Goal: Task Accomplishment & Management: Manage account settings

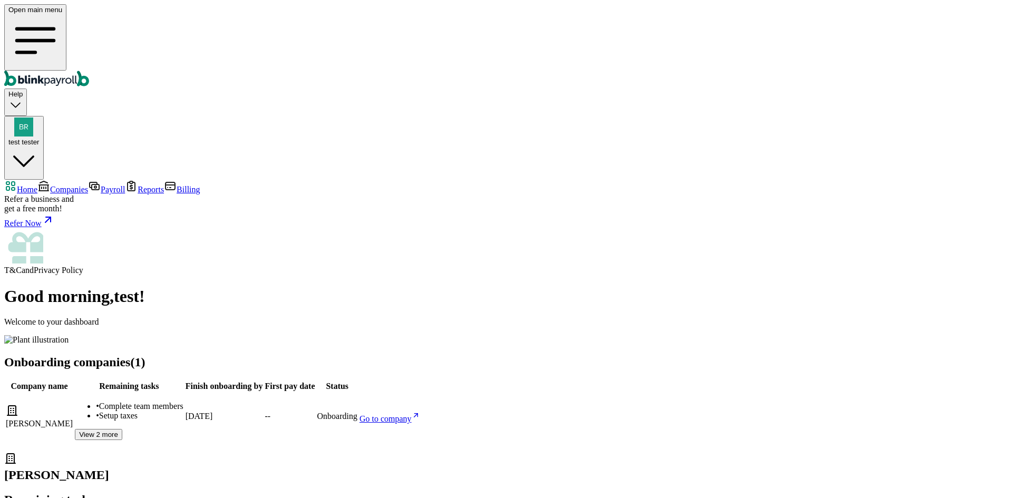
click at [72, 185] on span "Companies" at bounding box center [69, 189] width 38 height 9
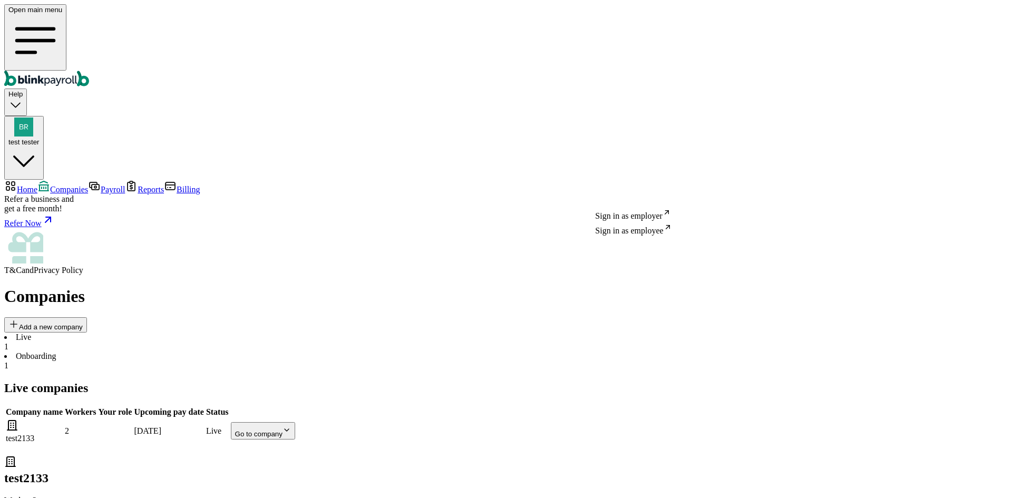
click at [629, 190] on body "Open main menu Help test tester Home Companies Payroll Reports Billing Refer a …" at bounding box center [506, 285] width 1004 height 562
click at [471, 287] on main "Companies Add a new company Live 1 Onboarding 1 Live companies Company name Wor…" at bounding box center [506, 427] width 1004 height 280
click at [620, 181] on body "Open main menu Help test tester Home Companies Payroll Reports Billing Refer a …" at bounding box center [506, 285] width 1004 height 562
click at [235, 352] on li "Onboarding 1" at bounding box center [506, 361] width 1004 height 19
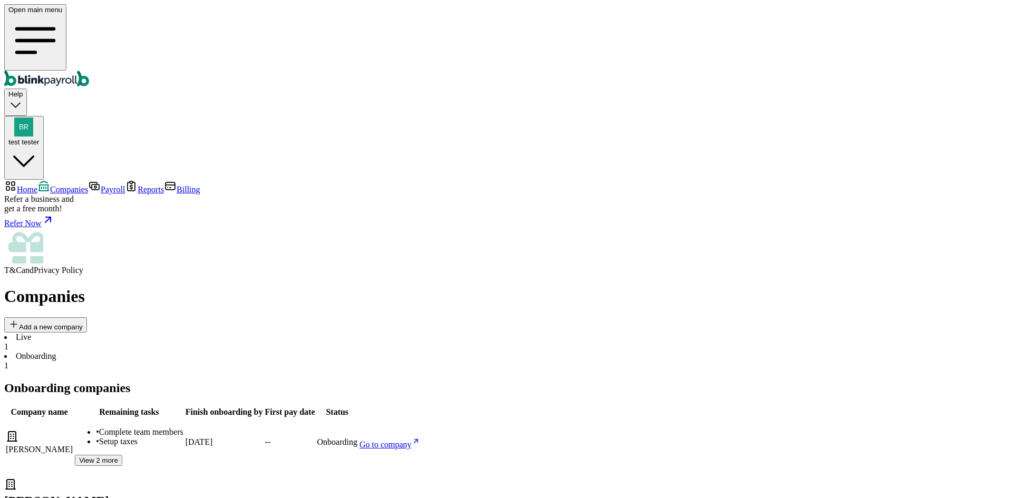
click at [172, 333] on li "Live 1" at bounding box center [506, 342] width 1004 height 19
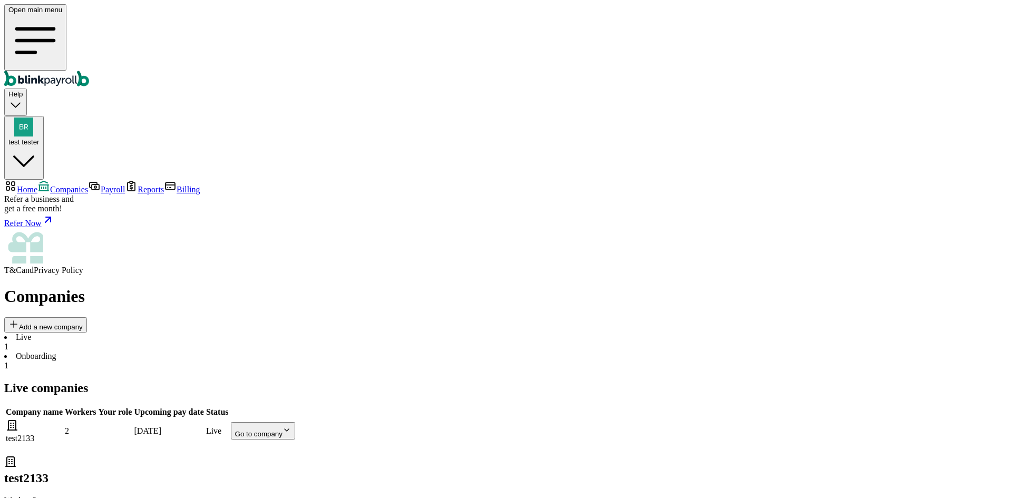
click at [196, 333] on div "Live 1 Onboarding 1" at bounding box center [506, 352] width 1004 height 38
click at [219, 352] on li "Onboarding 1" at bounding box center [506, 361] width 1004 height 19
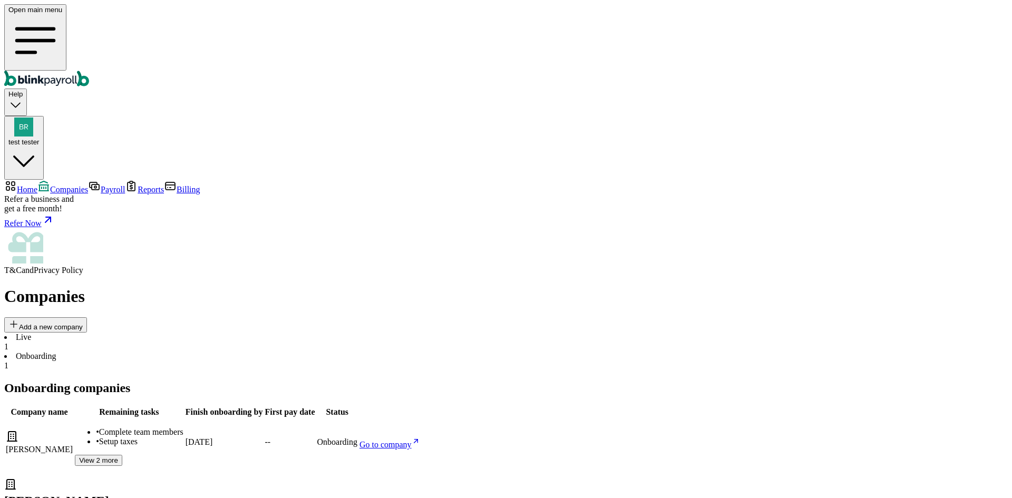
click at [184, 333] on li "Live 1" at bounding box center [506, 342] width 1004 height 19
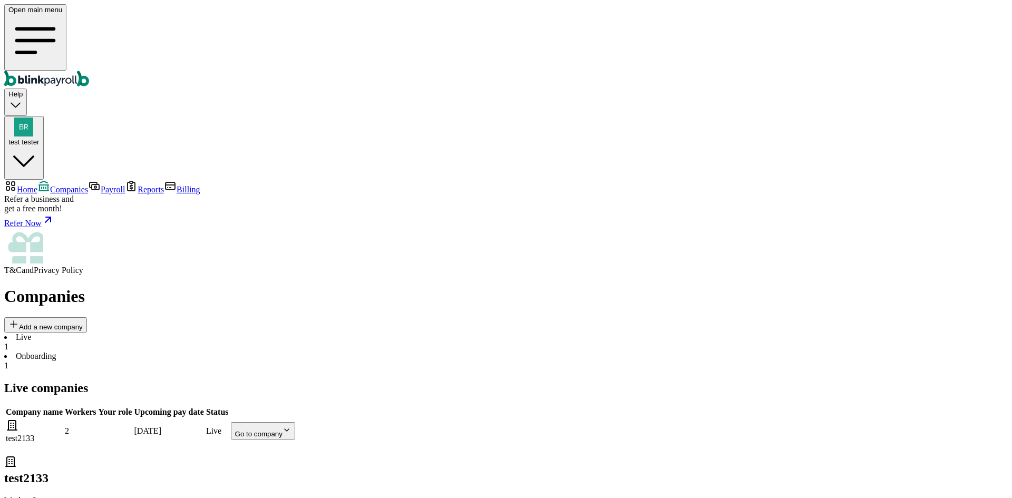
click at [639, 191] on body "Open main menu Help test tester Home Companies Payroll Reports Billing Refer a …" at bounding box center [506, 285] width 1004 height 562
click at [610, 298] on main "Companies Add a new company Live 1 Onboarding 1 Live companies Company name Wor…" at bounding box center [506, 427] width 1004 height 280
click at [223, 352] on li "Onboarding 1" at bounding box center [506, 361] width 1004 height 19
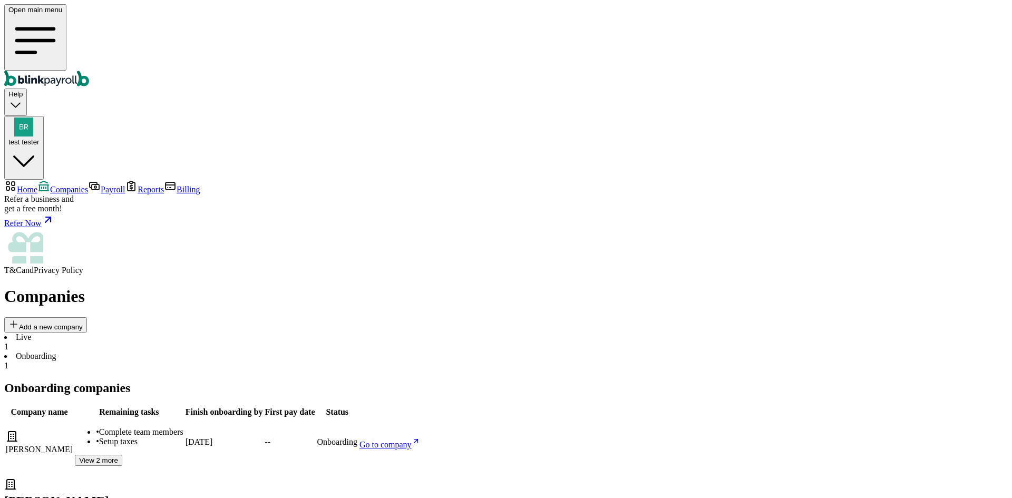
click at [101, 185] on span "Payroll" at bounding box center [113, 189] width 24 height 9
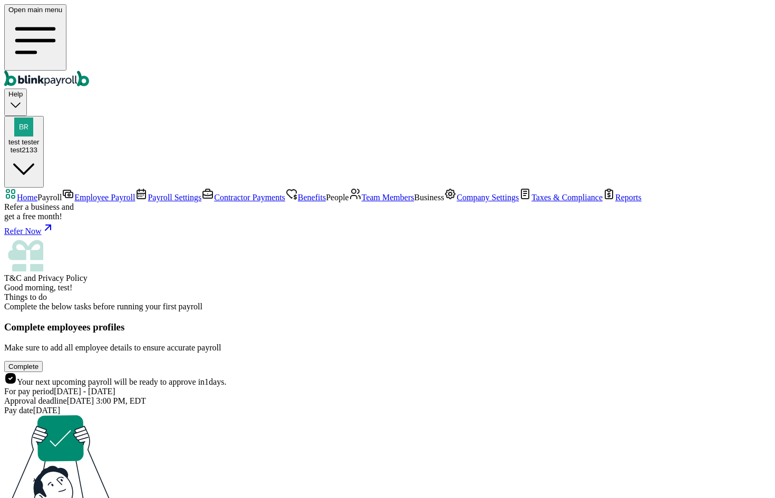
click at [362, 202] on span "Team Members" at bounding box center [388, 197] width 53 height 9
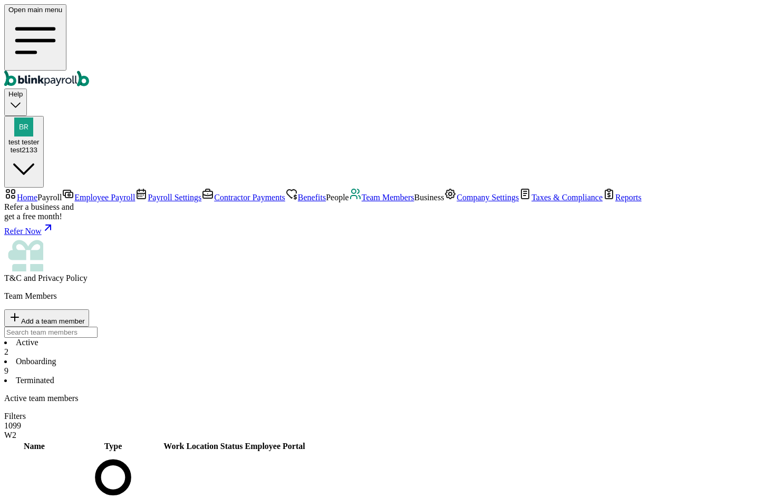
click at [253, 357] on li "Onboarding 9" at bounding box center [387, 366] width 766 height 19
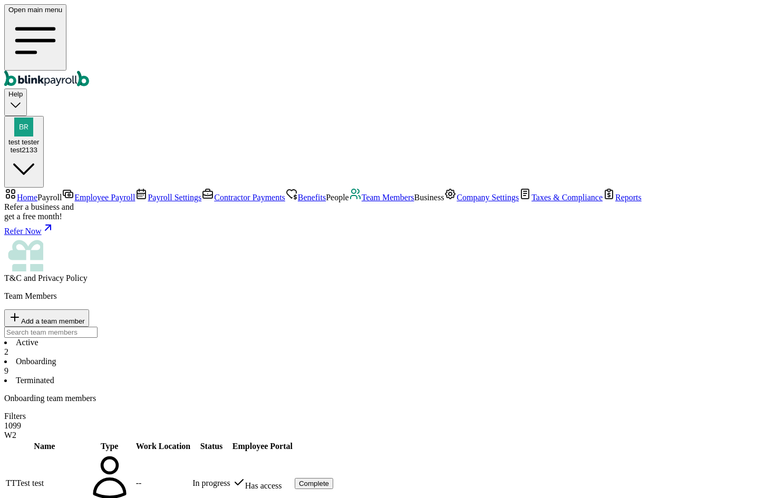
click at [188, 347] on div "2" at bounding box center [387, 351] width 766 height 9
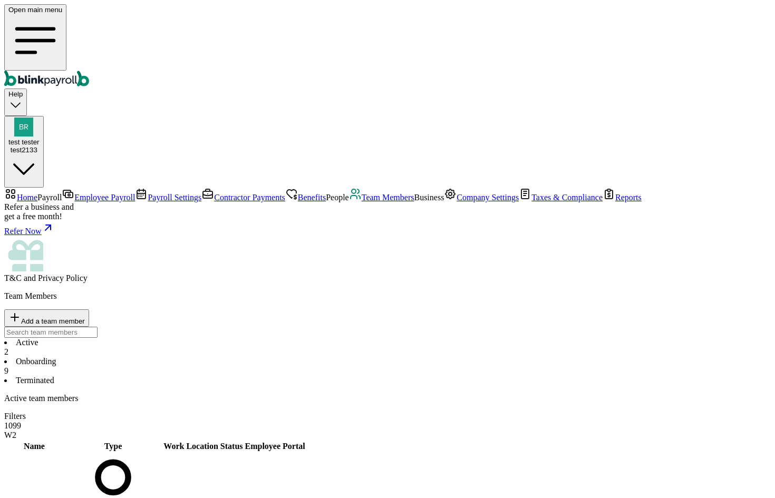
click at [235, 357] on li "Onboarding 9" at bounding box center [387, 366] width 766 height 19
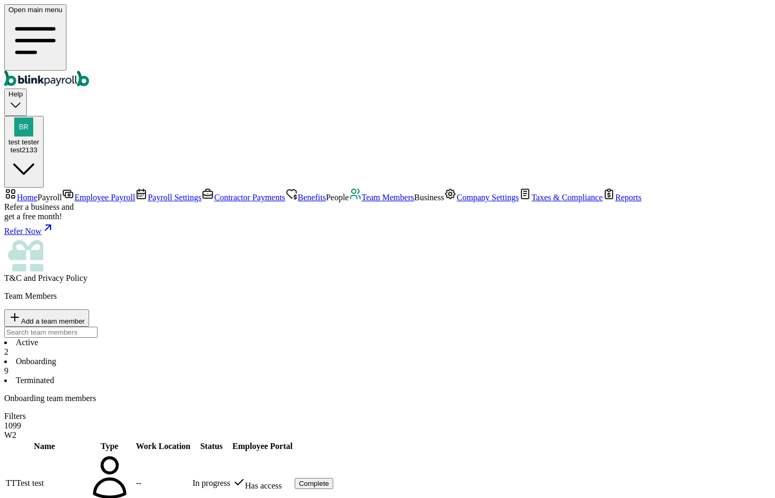
drag, startPoint x: 532, startPoint y: 372, endPoint x: 575, endPoint y: 375, distance: 42.8
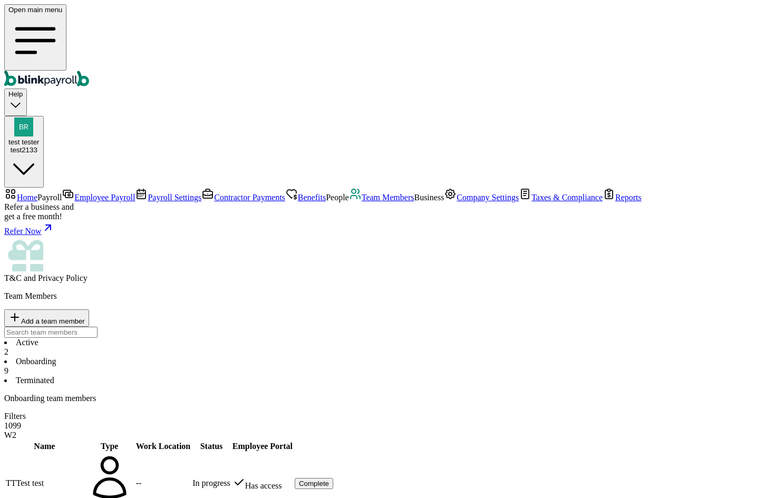
click at [305, 376] on li "Terminated" at bounding box center [387, 380] width 766 height 9
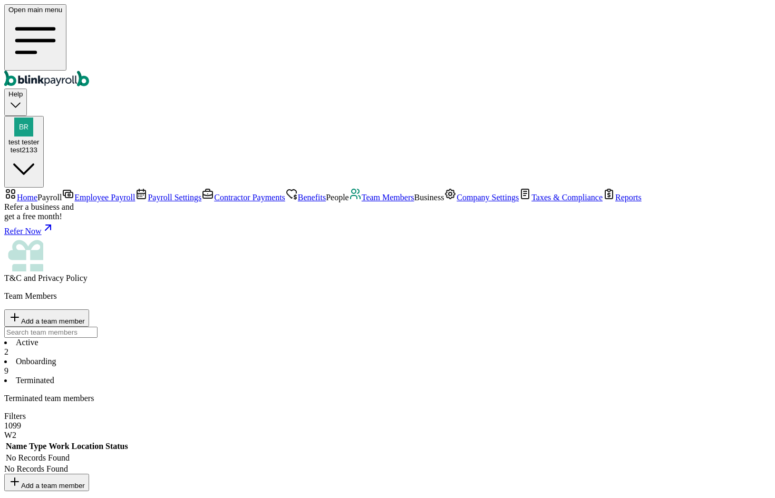
click at [255, 357] on li "Onboarding 9" at bounding box center [387, 366] width 766 height 19
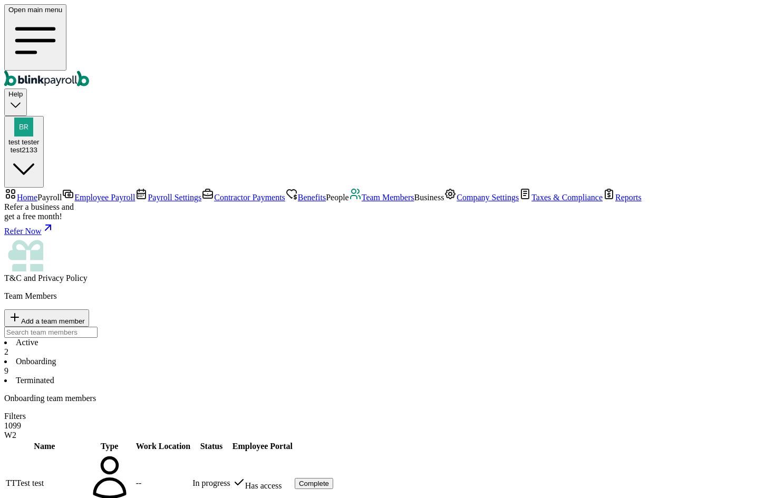
click at [214, 193] on span "Contractor Payments" at bounding box center [249, 197] width 71 height 9
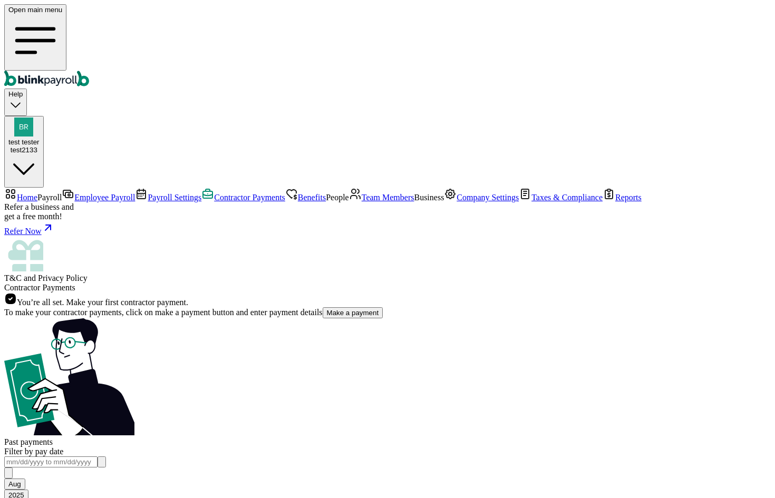
click at [362, 202] on span "Team Members" at bounding box center [388, 197] width 53 height 9
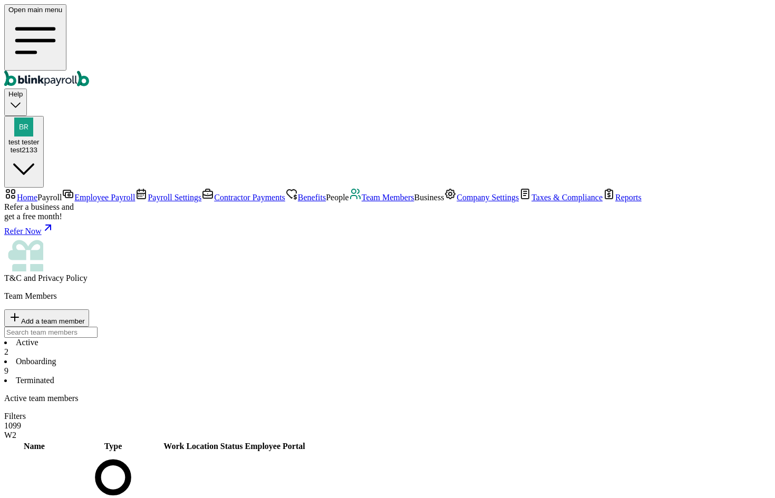
click at [457, 202] on span "Company Settings" at bounding box center [488, 197] width 62 height 9
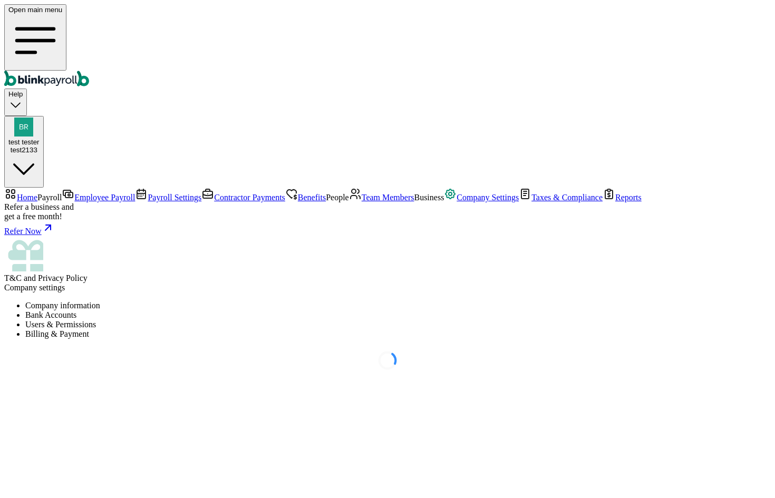
click at [348, 320] on li "Users & Permissions" at bounding box center [397, 324] width 745 height 9
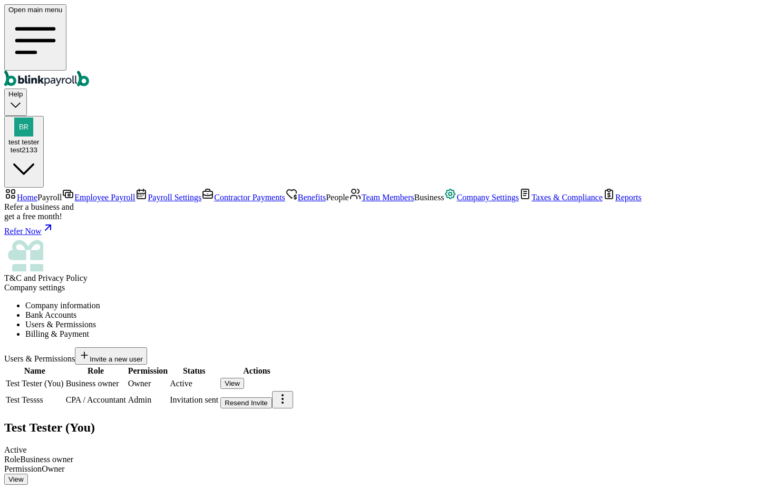
click at [272, 397] on button "Resend Invite" at bounding box center [246, 402] width 52 height 11
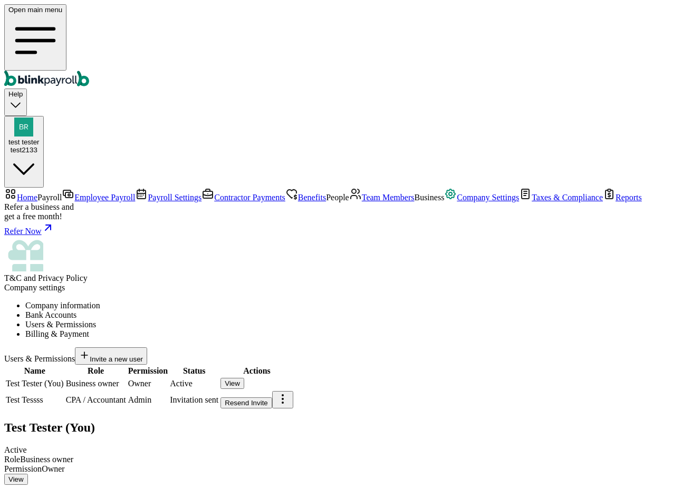
click at [362, 202] on span "Team Members" at bounding box center [388, 197] width 53 height 9
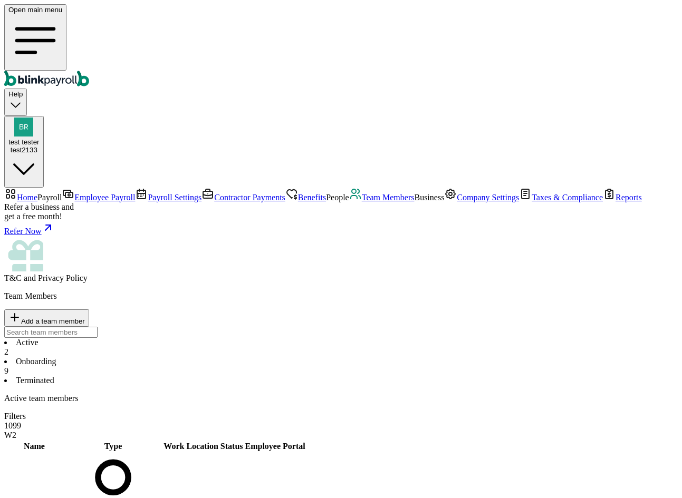
click at [327, 498] on span "View" at bounding box center [319, 507] width 15 height 8
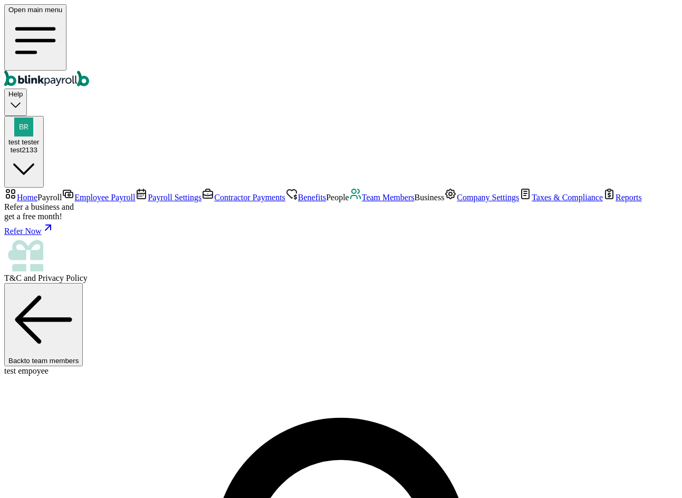
click at [362, 202] on span "Team Members" at bounding box center [388, 197] width 53 height 9
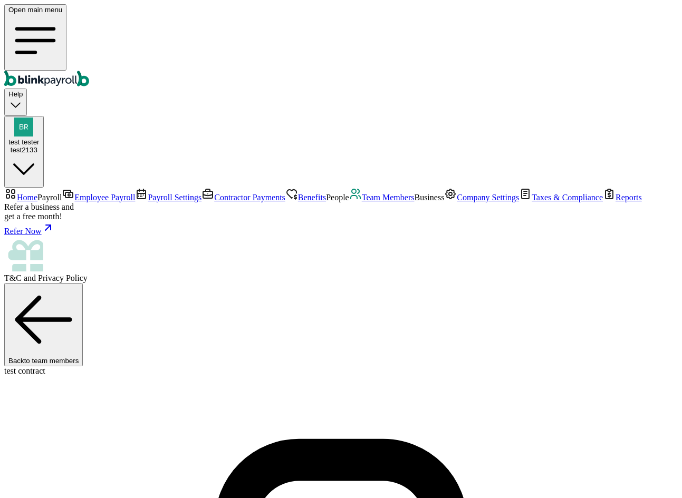
click at [362, 202] on span "Team Members" at bounding box center [388, 197] width 53 height 9
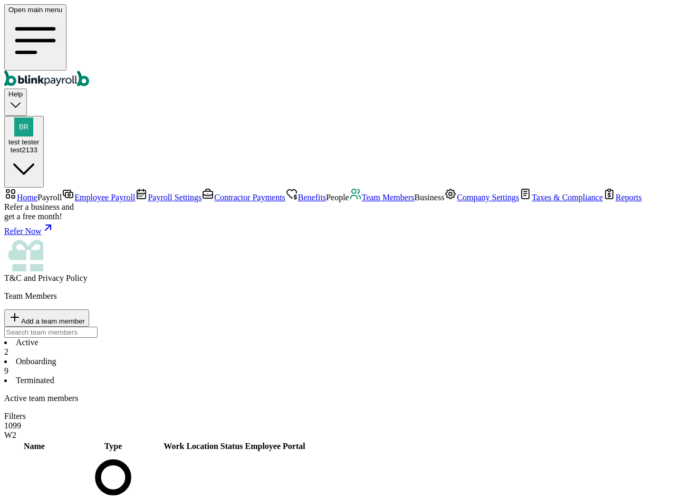
click at [239, 357] on li "Onboarding 9" at bounding box center [340, 366] width 673 height 19
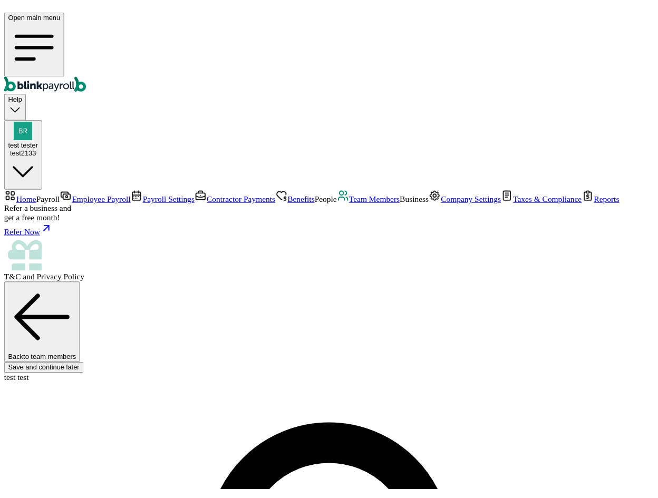
scroll to position [0, 0]
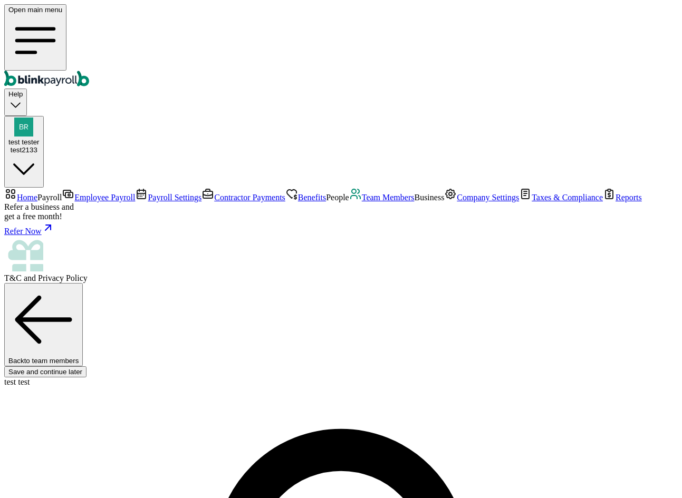
click at [362, 202] on span "Team Members" at bounding box center [388, 197] width 53 height 9
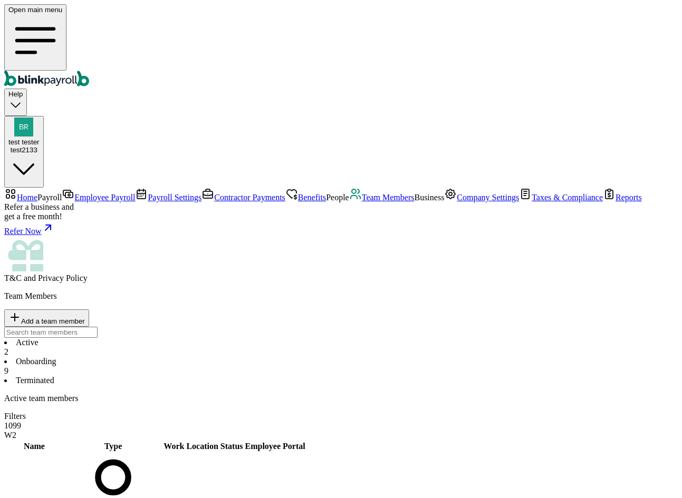
click at [249, 357] on li "Onboarding 9" at bounding box center [340, 366] width 673 height 19
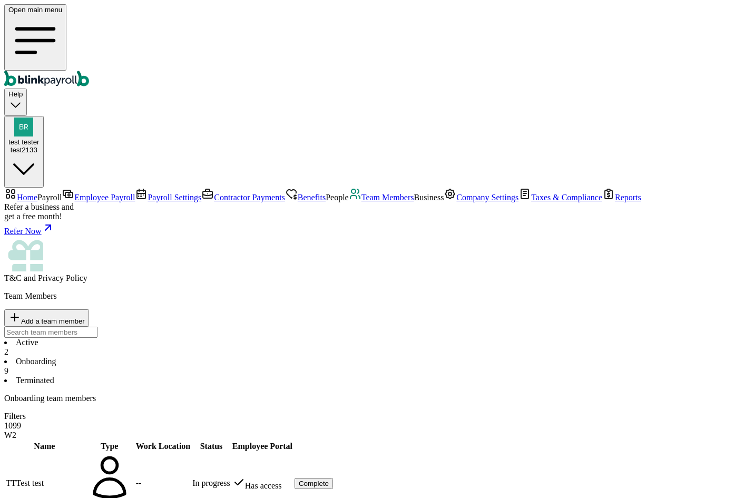
click at [642, 292] on div "Team Members Add a team member" at bounding box center [377, 315] width 746 height 46
click at [85, 317] on span "Add a team member" at bounding box center [53, 321] width 64 height 8
select select "employee"
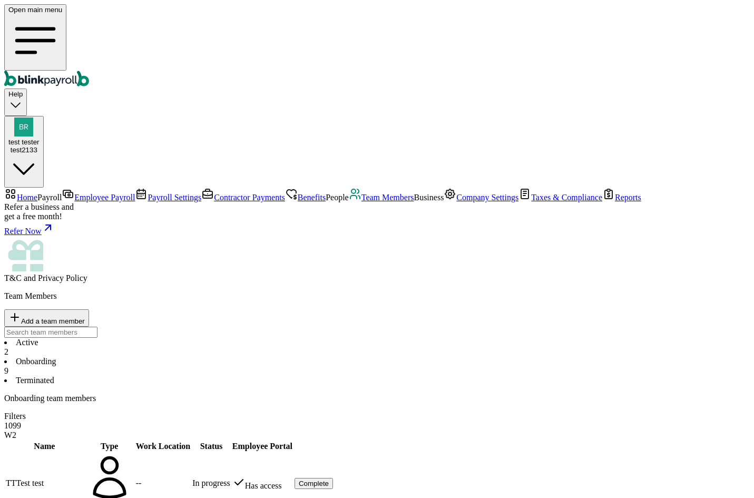
click at [164, 338] on li "Active 2" at bounding box center [377, 347] width 746 height 19
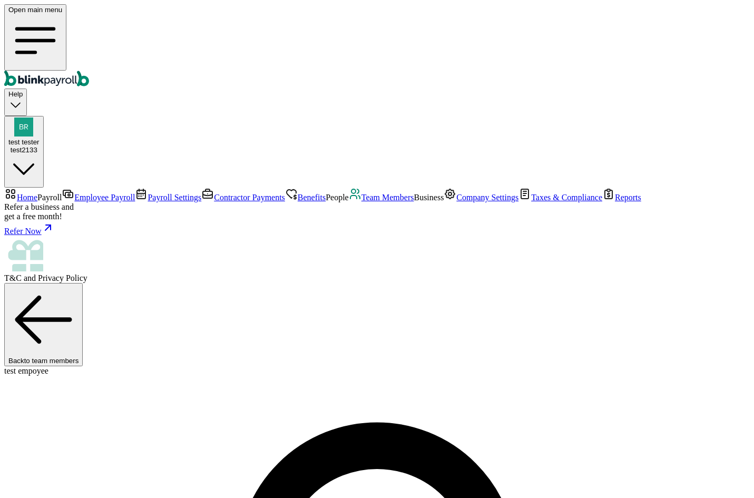
copy span "blinkpayroll"
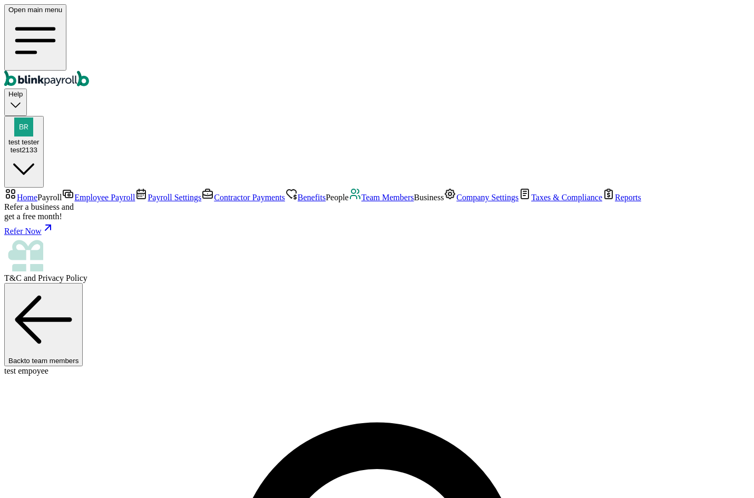
click at [287, 283] on div "Back to team members" at bounding box center [377, 324] width 746 height 83
click at [362, 202] on span "Team Members" at bounding box center [388, 197] width 53 height 9
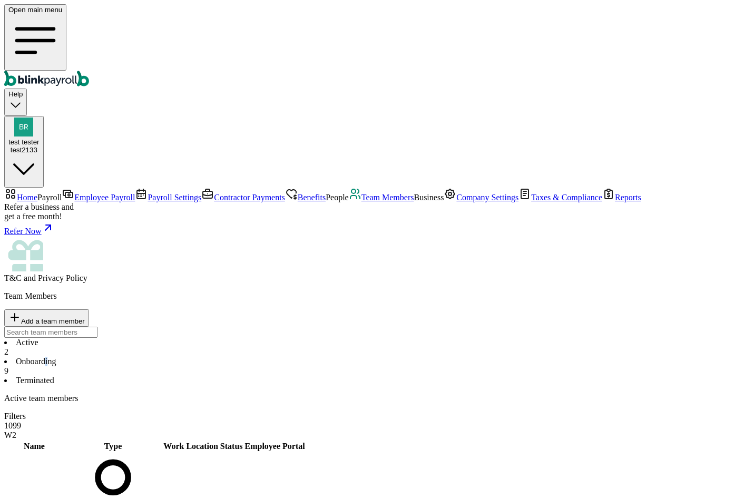
click at [249, 357] on li "Onboarding 9" at bounding box center [377, 366] width 746 height 19
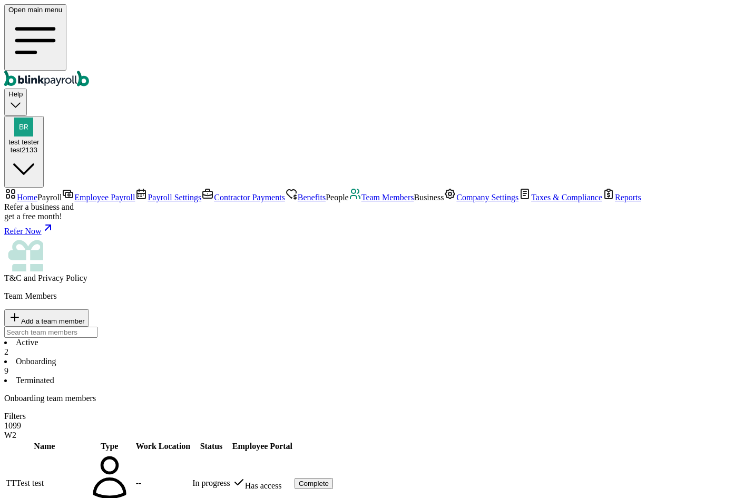
click at [418, 338] on div "Active 2 Onboarding 9 Terminated" at bounding box center [377, 361] width 746 height 47
click at [190, 338] on li "Active 2" at bounding box center [377, 347] width 746 height 19
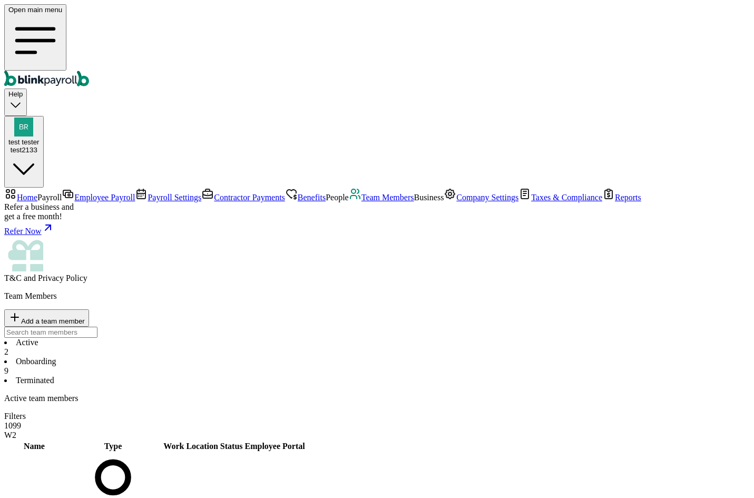
drag, startPoint x: 494, startPoint y: 228, endPoint x: 487, endPoint y: 233, distance: 8.8
drag, startPoint x: 554, startPoint y: 222, endPoint x: 596, endPoint y: 224, distance: 41.7
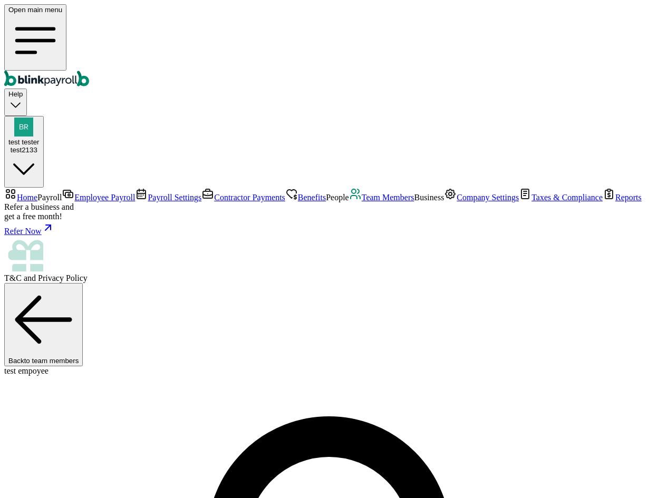
click at [214, 193] on span "Contractor Payments" at bounding box center [249, 197] width 71 height 9
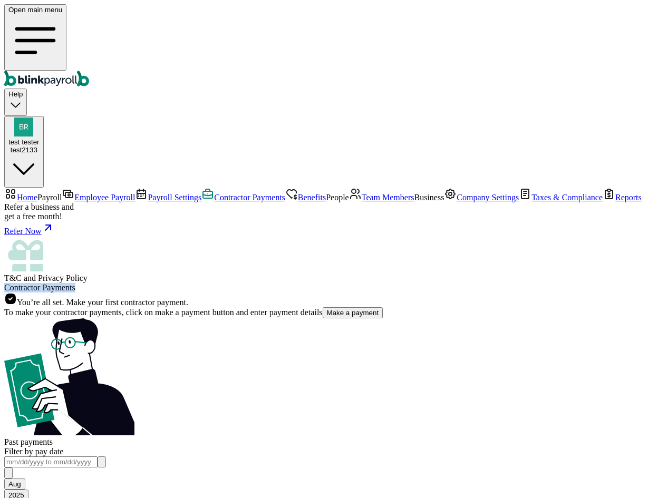
drag, startPoint x: 157, startPoint y: 64, endPoint x: 288, endPoint y: 67, distance: 131.3
click at [288, 283] on div "Contractor Payments You’re all set. Make your first contractor payment. To make…" at bounding box center [328, 448] width 649 height 331
click at [294, 283] on div "Contractor Payments" at bounding box center [328, 287] width 649 height 9
click at [298, 283] on div "Contractor Payments" at bounding box center [328, 287] width 649 height 9
click at [75, 283] on span "Contractor Payments" at bounding box center [39, 287] width 71 height 9
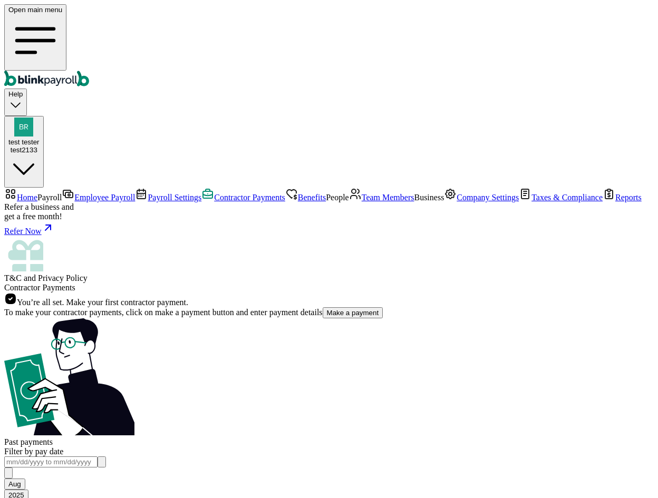
click at [75, 283] on span "Contractor Payments" at bounding box center [39, 287] width 71 height 9
click at [294, 283] on div "Contractor Payments You’re all set. Make your first contractor payment. To make…" at bounding box center [328, 448] width 649 height 331
drag, startPoint x: 280, startPoint y: 64, endPoint x: 295, endPoint y: 63, distance: 15.3
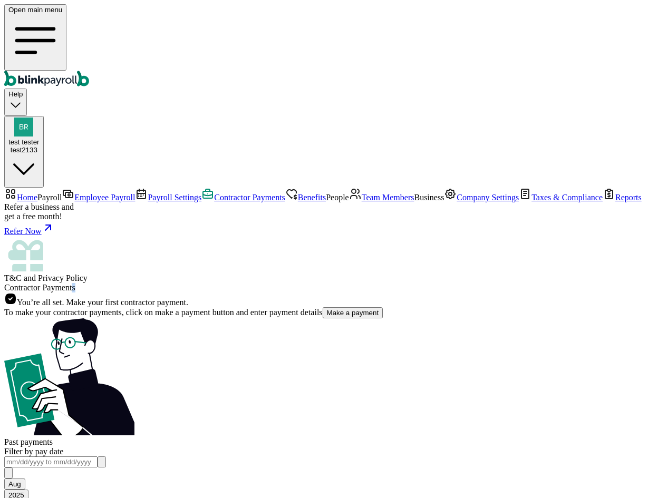
click at [295, 283] on div "Contractor Payments" at bounding box center [328, 287] width 649 height 9
click at [314, 283] on div "Contractor Payments" at bounding box center [328, 287] width 649 height 9
click at [75, 283] on span "Contractor Payments" at bounding box center [39, 287] width 71 height 9
click at [362, 202] on span "Team Members" at bounding box center [388, 197] width 53 height 9
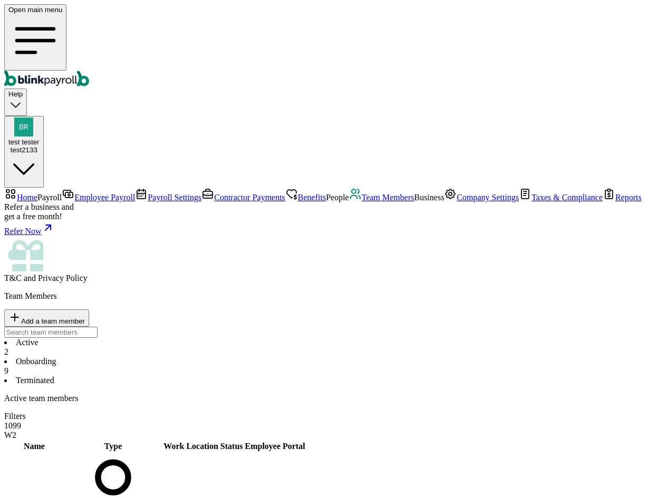
drag, startPoint x: 507, startPoint y: 220, endPoint x: 555, endPoint y: 216, distance: 48.2
click at [37, 193] on span "Home" at bounding box center [27, 197] width 21 height 9
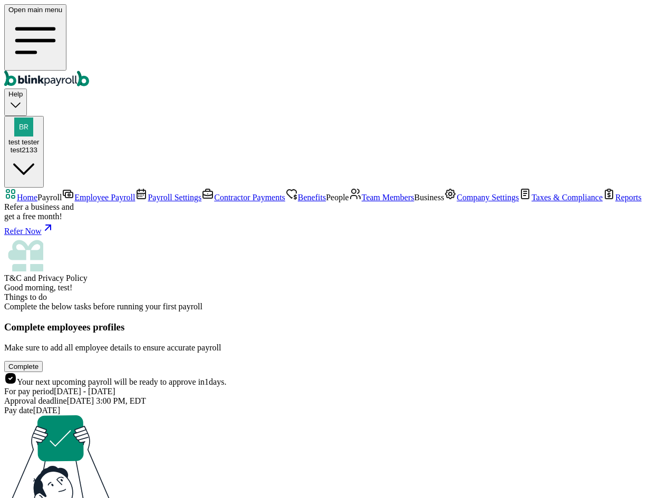
click at [74, 193] on span "Employee Payroll" at bounding box center [104, 197] width 61 height 9
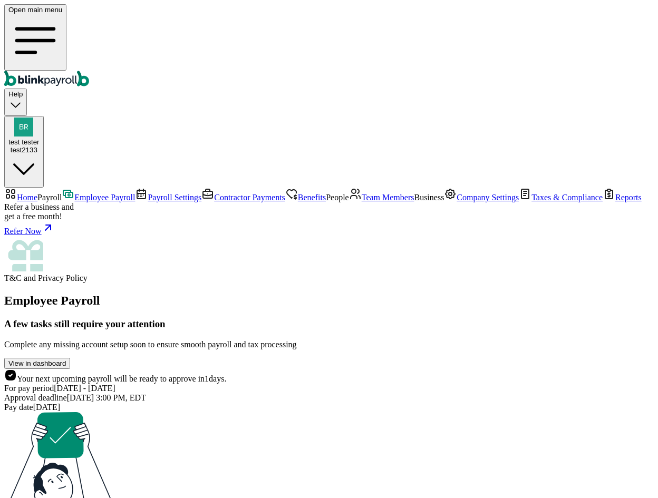
click at [37, 193] on span "Home" at bounding box center [27, 197] width 21 height 9
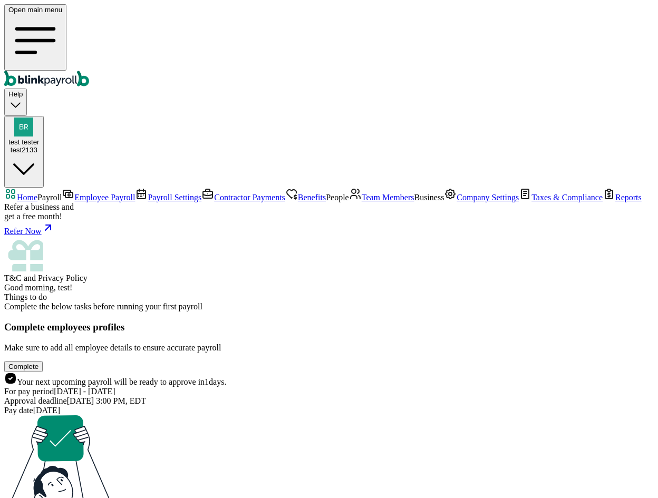
click at [349, 202] on link "Team Members" at bounding box center [381, 197] width 65 height 9
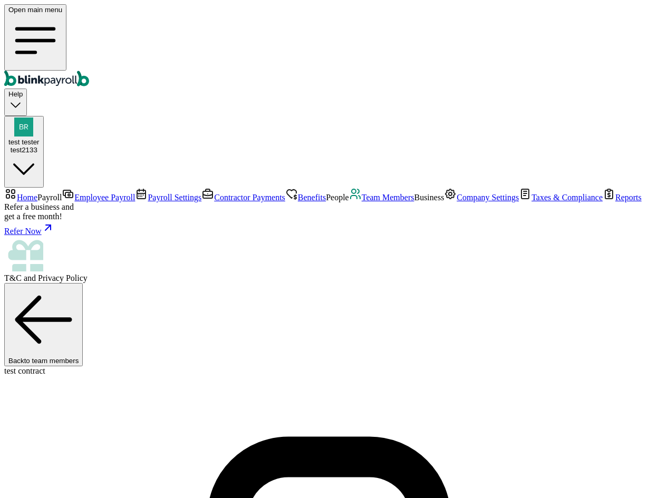
drag, startPoint x: 274, startPoint y: 311, endPoint x: 435, endPoint y: 310, distance: 160.8
copy span "branko+testnewemail1@blinkpayroll.com"
click at [362, 202] on span "Team Members" at bounding box center [388, 197] width 53 height 9
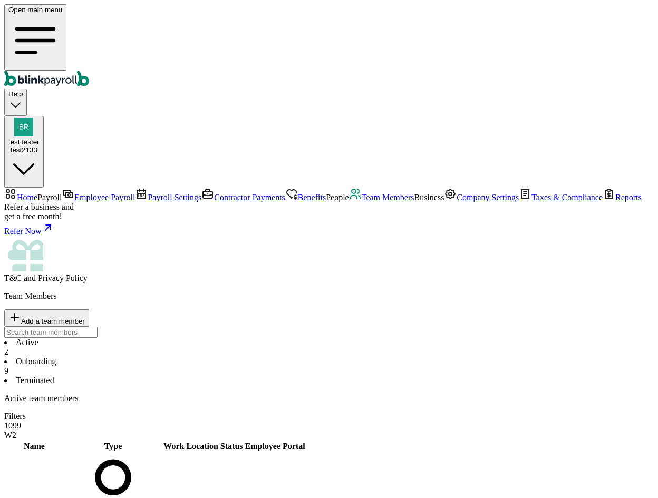
click at [85, 317] on span "Add a team member" at bounding box center [53, 321] width 64 height 8
select select "employee"
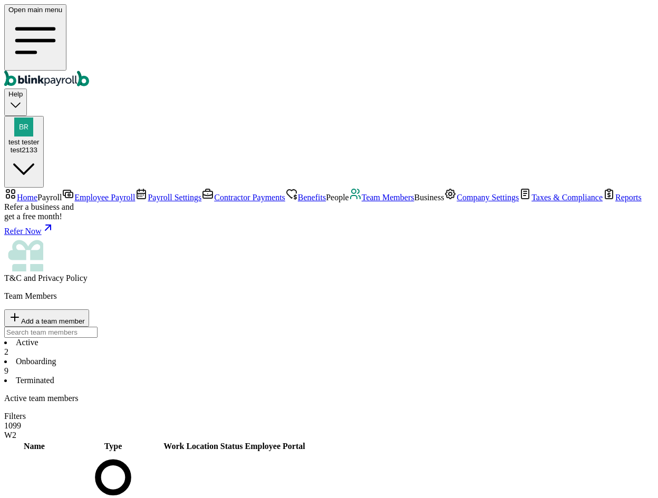
type input "teeet"
type input "teteteet"
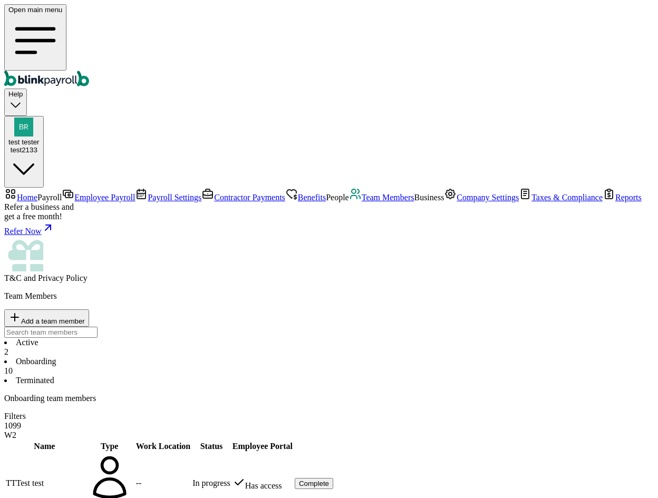
scroll to position [28, 0]
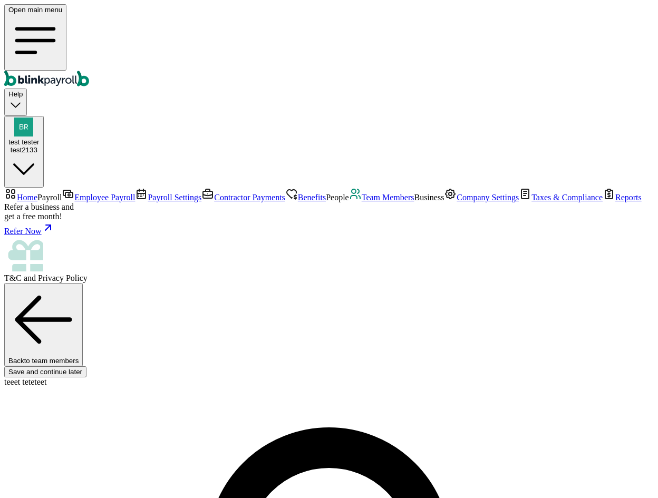
paste input "branko+testnewemail1@blinkpayroll.com"
type input "branko+testnewemail1@blinkpayroll.com"
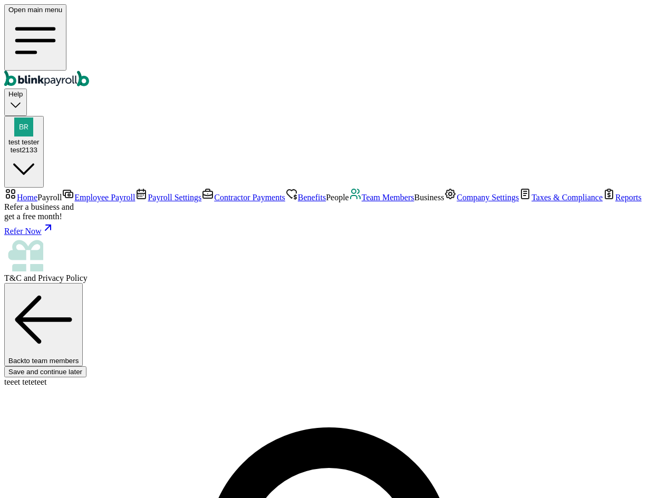
click at [362, 202] on span "Team Members" at bounding box center [388, 197] width 53 height 9
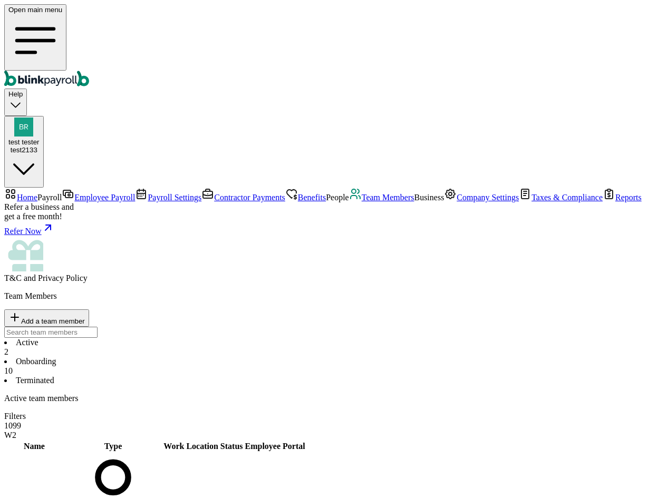
drag, startPoint x: 248, startPoint y: 131, endPoint x: 261, endPoint y: 138, distance: 14.9
click at [248, 357] on li "Onboarding 10" at bounding box center [328, 366] width 649 height 19
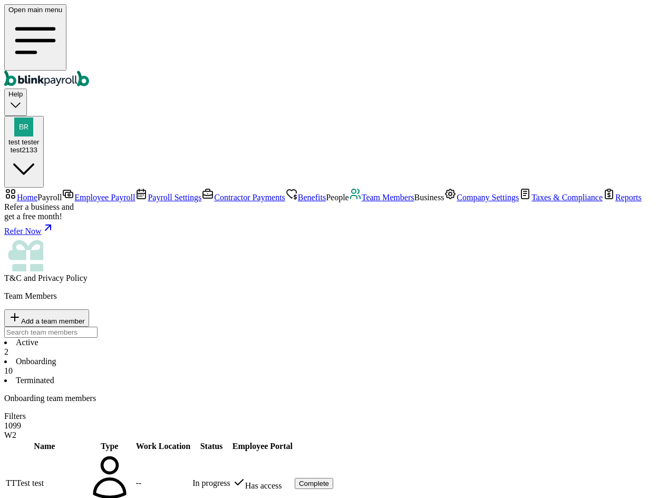
scroll to position [28, 0]
click at [457, 202] on span "Company Settings" at bounding box center [488, 197] width 62 height 9
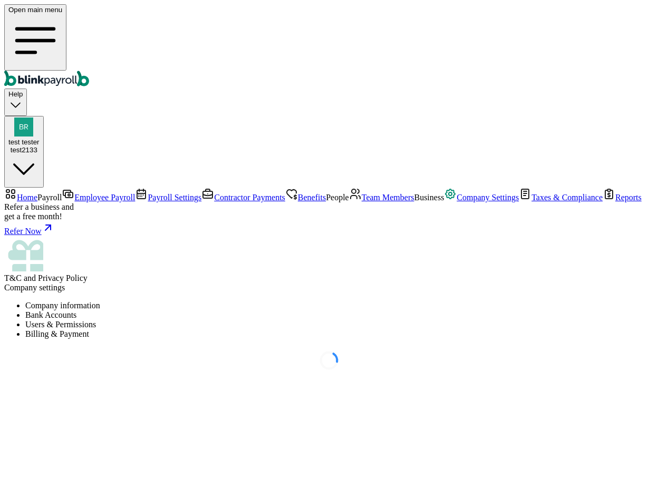
click at [352, 320] on li "Users & Permissions" at bounding box center [339, 324] width 628 height 9
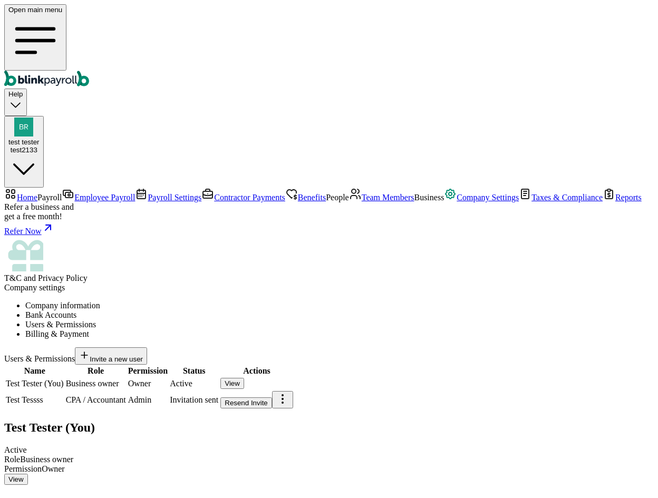
click at [90, 193] on span "Employee Payroll" at bounding box center [104, 197] width 61 height 9
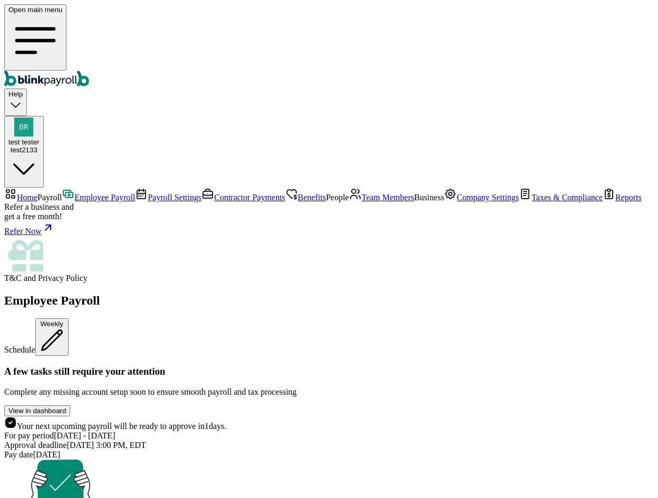
click at [362, 202] on span "Team Members" at bounding box center [388, 197] width 53 height 9
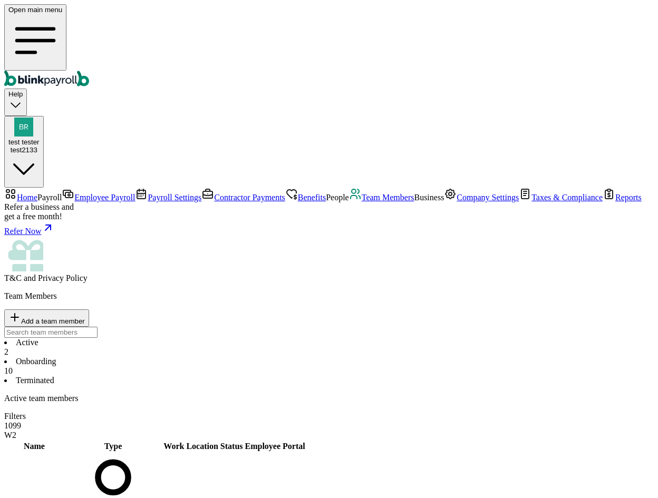
click at [457, 202] on span "Company Settings" at bounding box center [488, 197] width 62 height 9
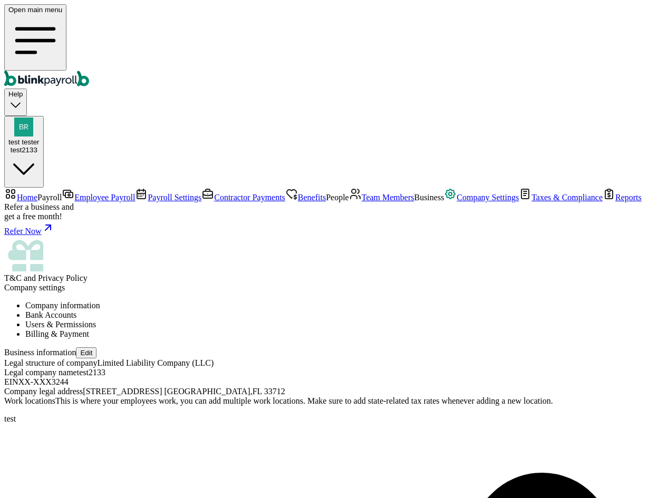
click at [360, 320] on li "Users & Permissions" at bounding box center [339, 324] width 628 height 9
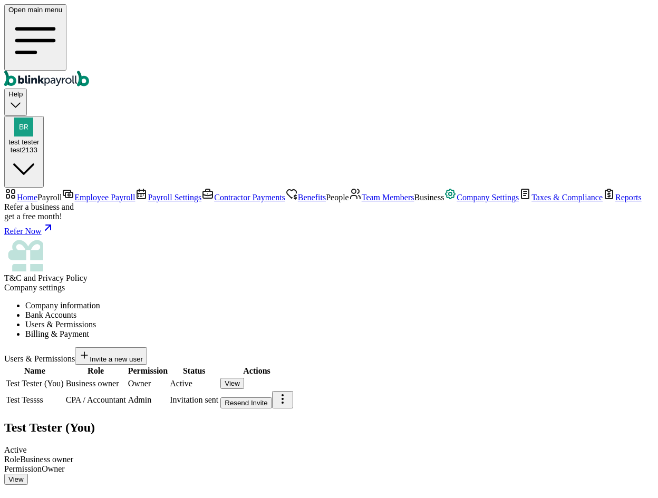
click at [268, 399] on div "Resend Invite" at bounding box center [246, 403] width 43 height 8
click at [362, 202] on span "Team Members" at bounding box center [388, 197] width 53 height 9
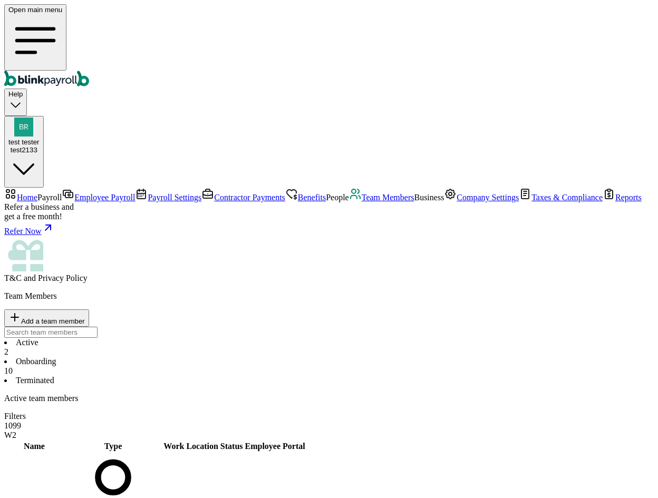
click at [258, 357] on li "Onboarding 10" at bounding box center [328, 366] width 649 height 19
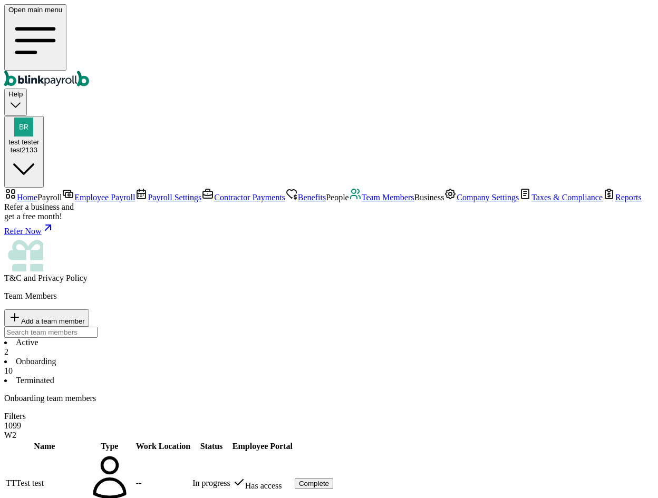
click at [85, 317] on span "Add a team member" at bounding box center [53, 321] width 64 height 8
select select "employee"
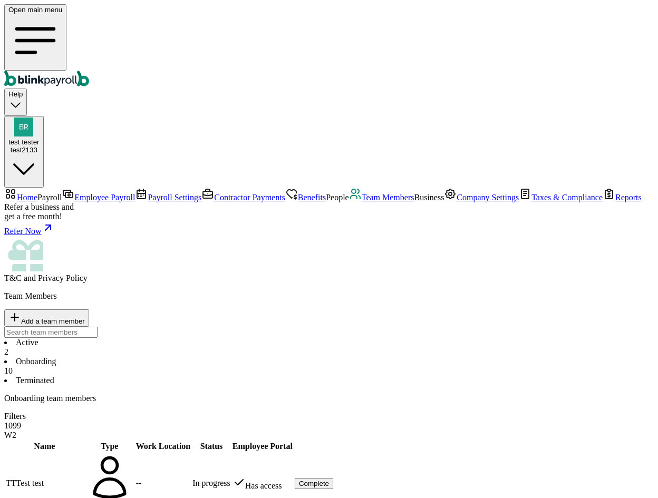
type input "e"
type input "Olle"
type input "Otto"
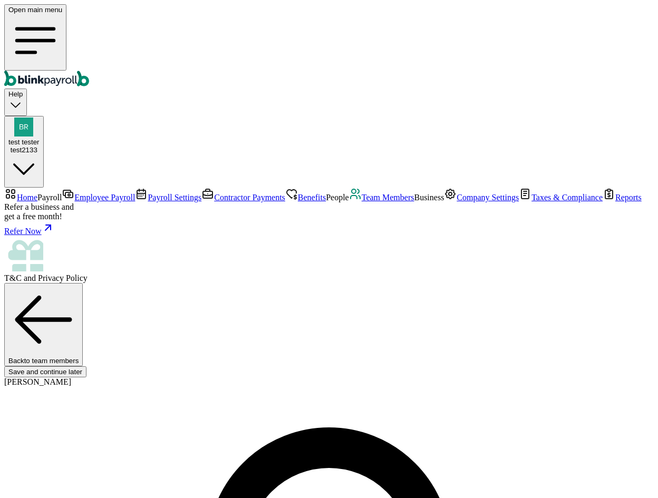
type input "Olle"
type input "Otto"
click at [362, 202] on span "Team Members" at bounding box center [388, 197] width 53 height 9
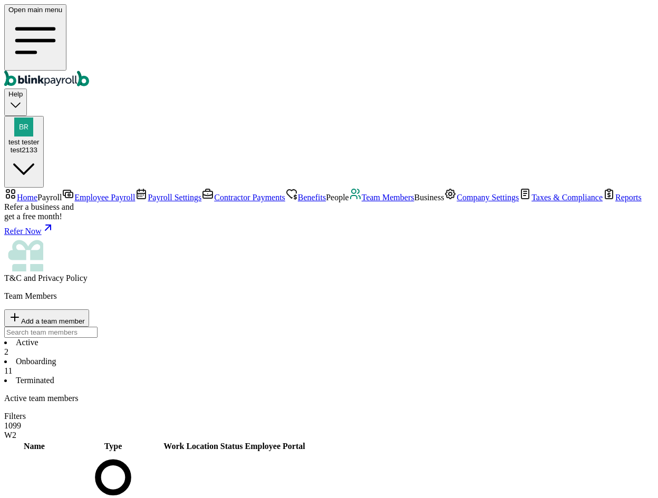
click at [234, 357] on li "Onboarding 11" at bounding box center [328, 366] width 649 height 19
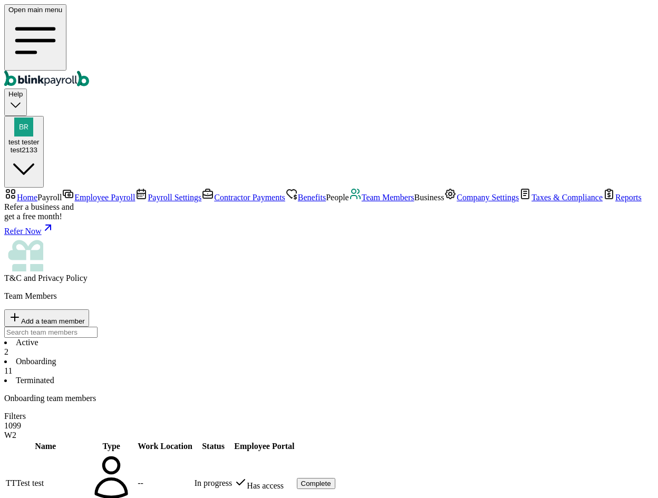
scroll to position [58, 0]
type input "branko+testotte1@blinkpayroll.com"
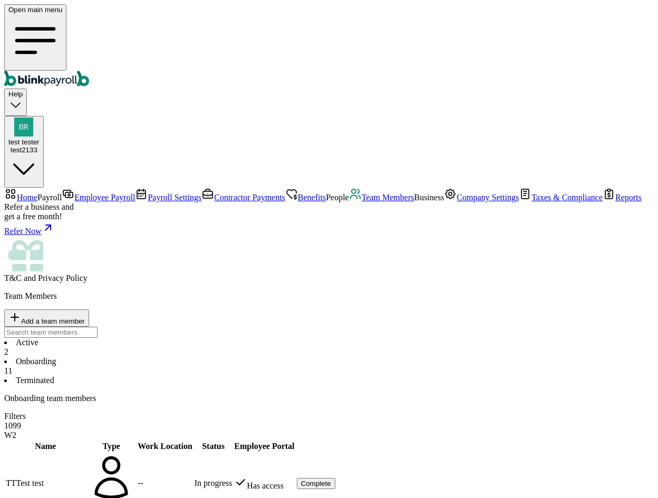
click at [180, 338] on li "Active 2" at bounding box center [328, 347] width 649 height 19
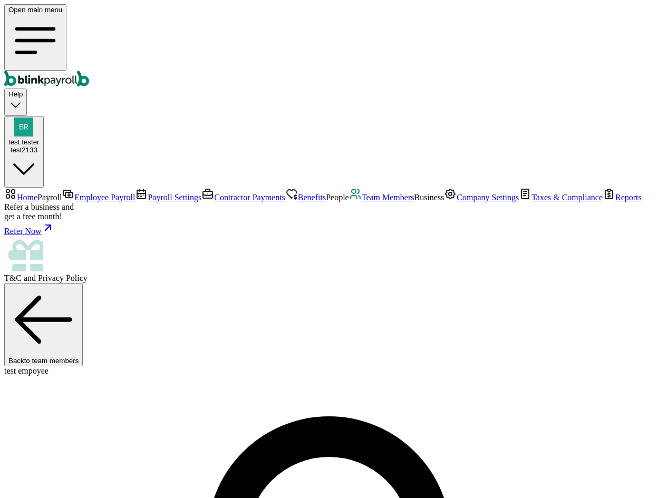
copy span "blinkpayroll"
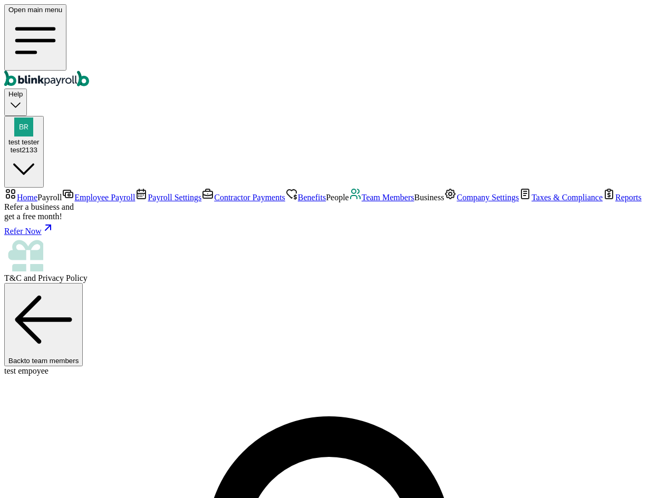
click at [201, 193] on link "Contractor Payments" at bounding box center [243, 197] width 84 height 9
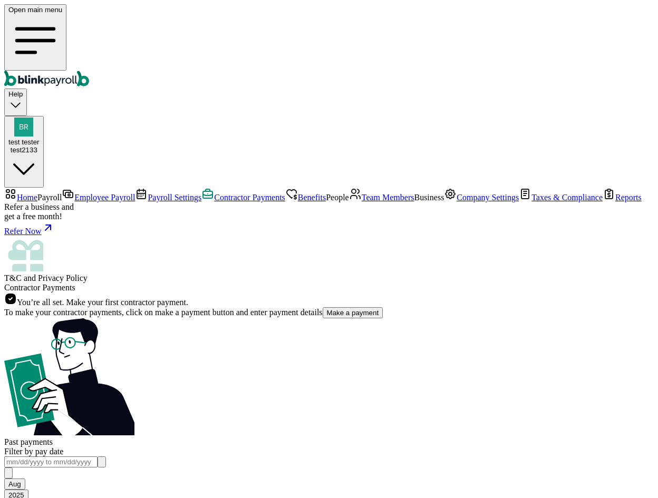
click at [65, 193] on link "Employee Payroll" at bounding box center [98, 197] width 73 height 9
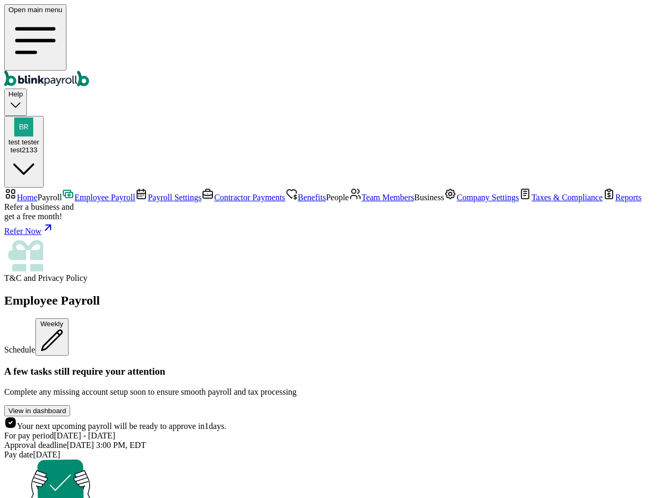
click at [214, 193] on span "Contractor Payments" at bounding box center [249, 197] width 71 height 9
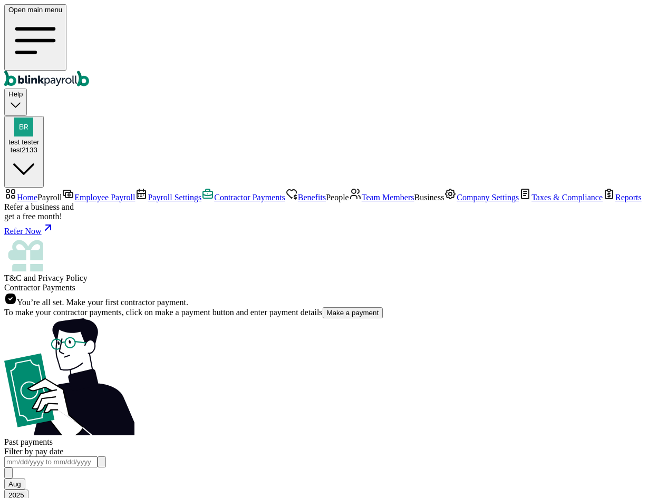
click at [74, 193] on span "Employee Payroll" at bounding box center [104, 197] width 61 height 9
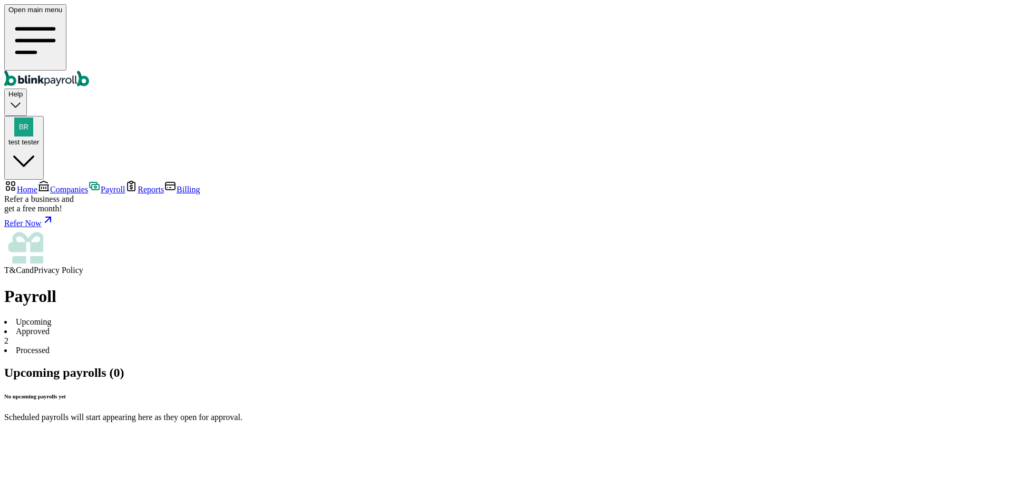
click at [245, 287] on div "Payroll Upcoming Approved 2 Processed Upcoming payrolls (0) No upcoming payroll…" at bounding box center [506, 354] width 1004 height 135
click at [245, 327] on li "Approved 2" at bounding box center [506, 336] width 1004 height 19
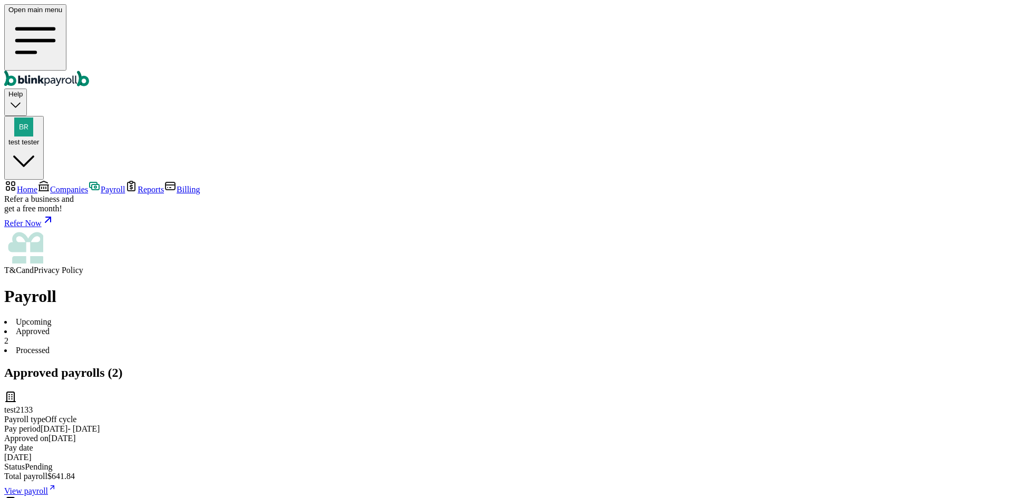
click at [183, 317] on li "Upcoming" at bounding box center [506, 321] width 1004 height 9
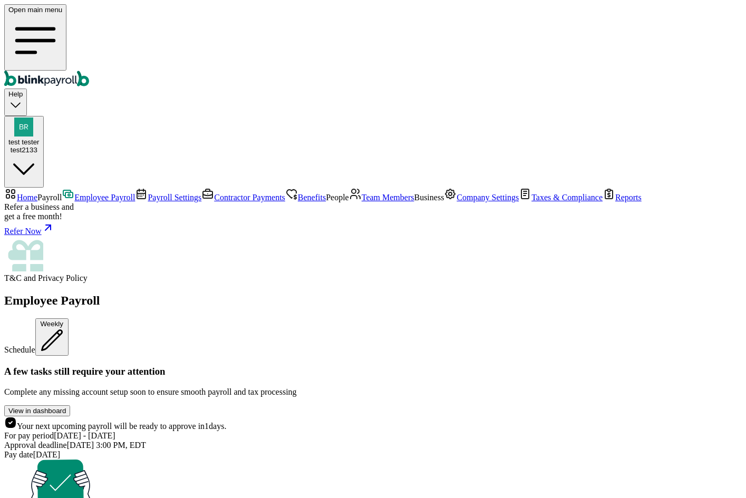
scroll to position [73, 0]
click at [362, 202] on span "Team Members" at bounding box center [388, 197] width 53 height 9
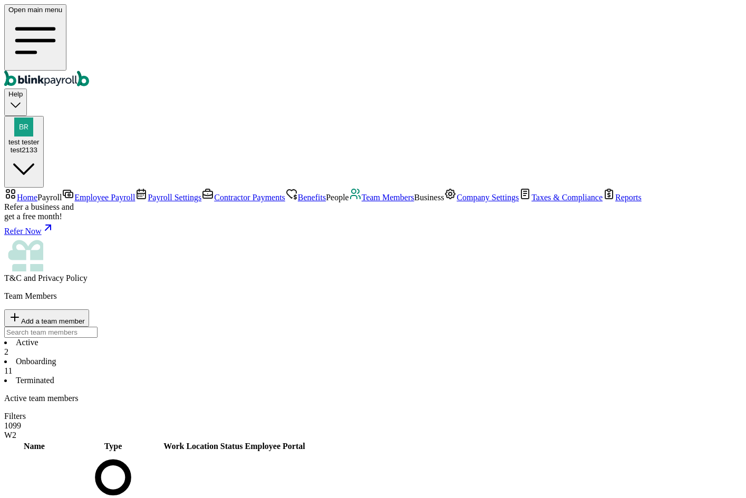
click at [331, 498] on button "View" at bounding box center [319, 507] width 24 height 11
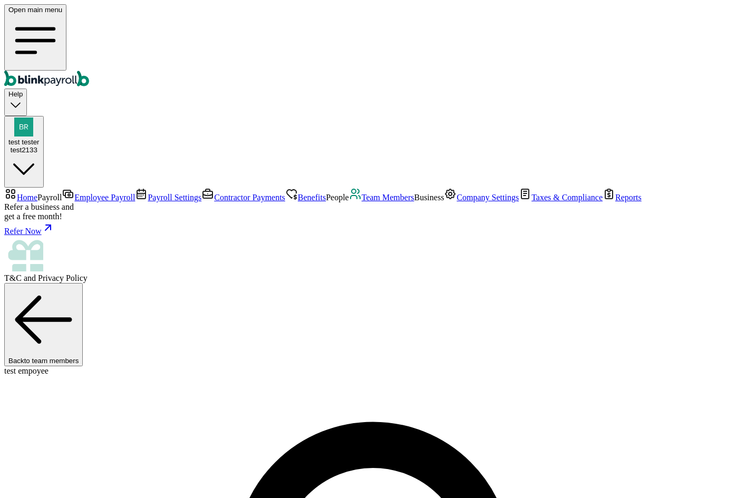
click at [74, 193] on span "Employee Payroll" at bounding box center [104, 197] width 61 height 9
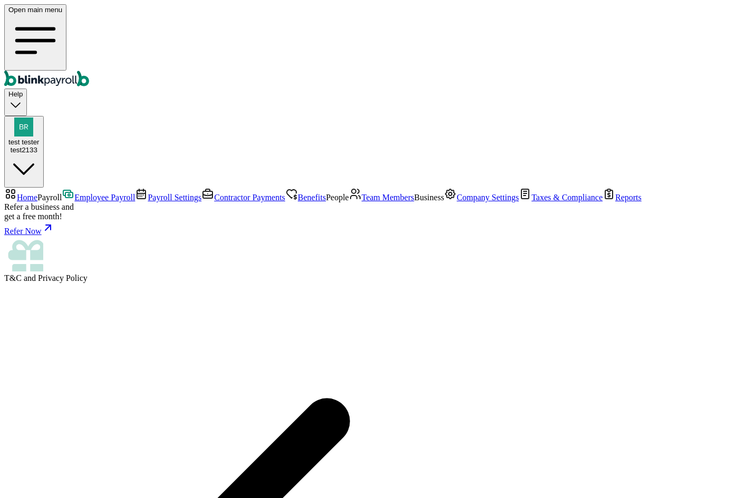
scroll to position [108, 0]
click at [362, 202] on span "Team Members" at bounding box center [388, 197] width 53 height 9
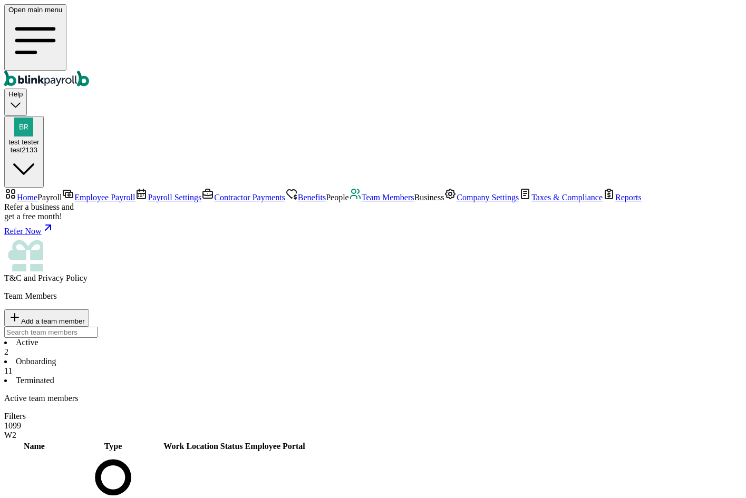
click at [331, 498] on button "View" at bounding box center [319, 507] width 24 height 11
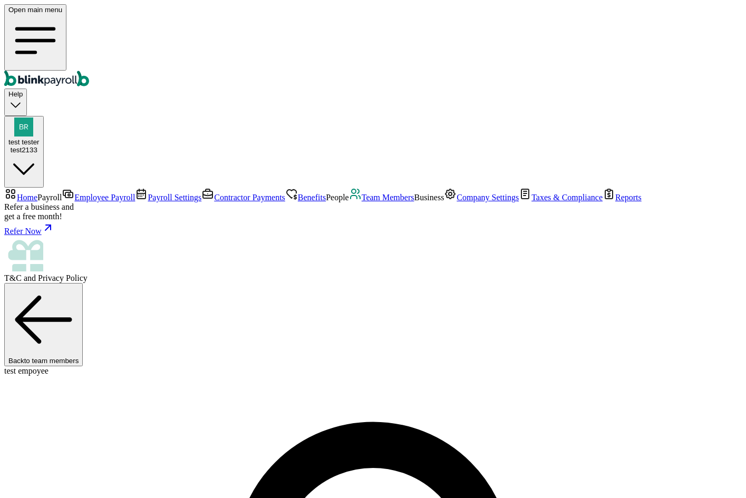
click at [74, 193] on span "Employee Payroll" at bounding box center [104, 197] width 61 height 9
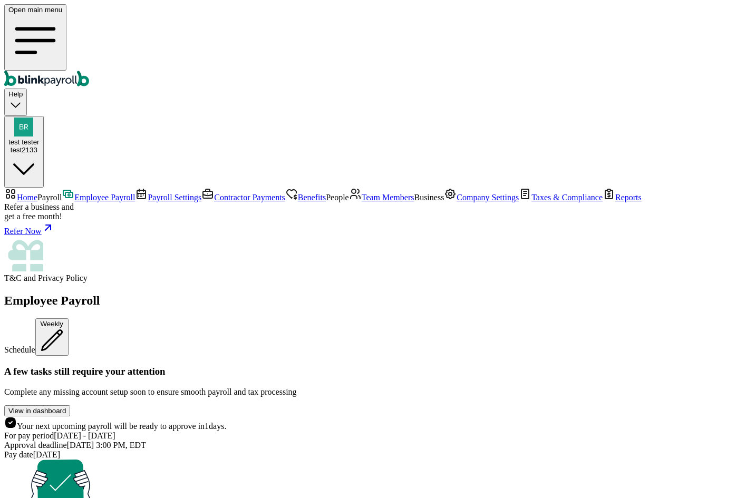
scroll to position [73, 0]
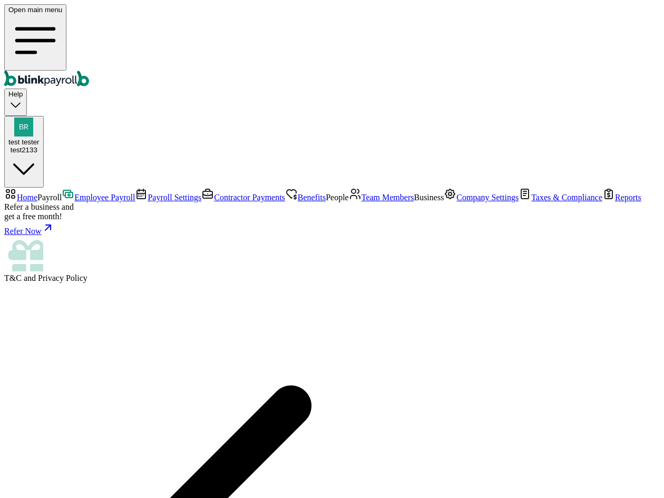
click at [362, 202] on span "Team Members" at bounding box center [388, 197] width 53 height 9
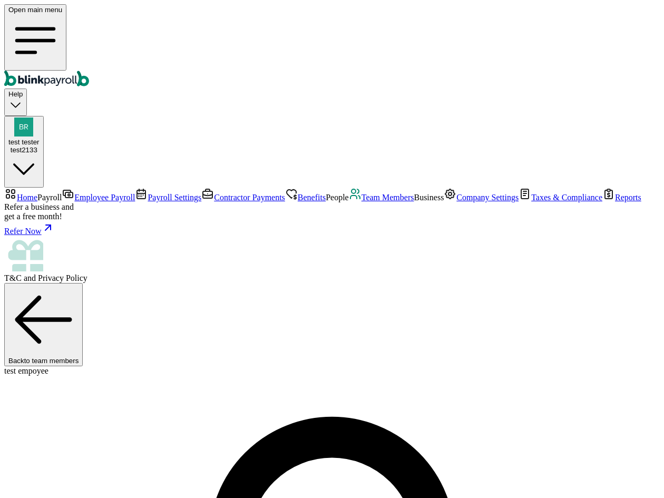
click at [40, 138] on span "test tester" at bounding box center [23, 142] width 31 height 8
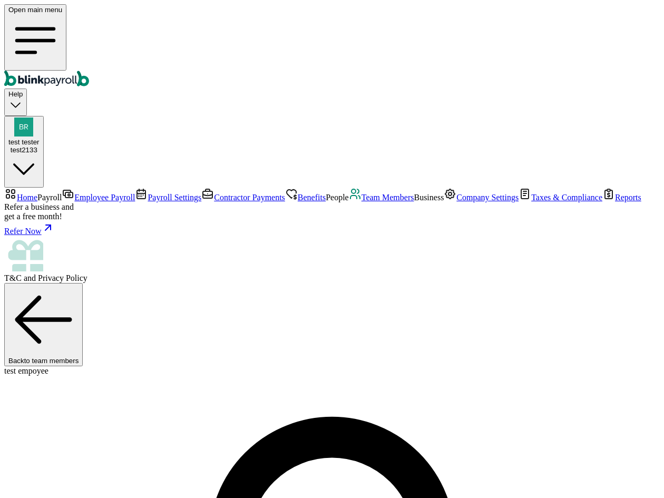
copy span "[PERSON_NAME][EMAIL_ADDRESS][DOMAIN_NAME]"
click at [362, 202] on span "Team Members" at bounding box center [388, 197] width 53 height 9
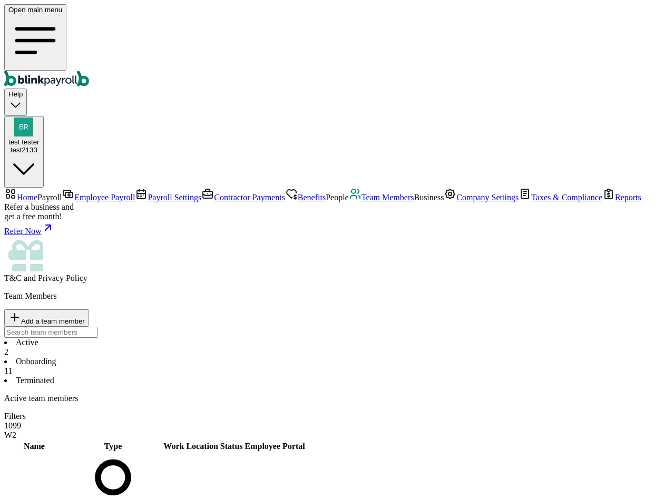
click at [83, 193] on span "Employee Payroll" at bounding box center [104, 197] width 61 height 9
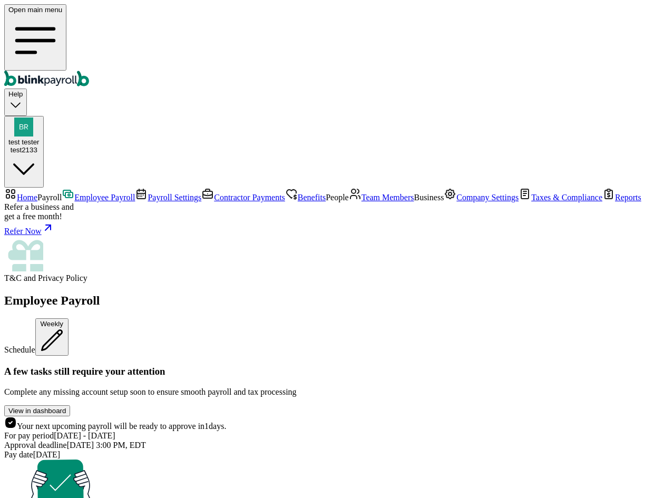
scroll to position [96, 0]
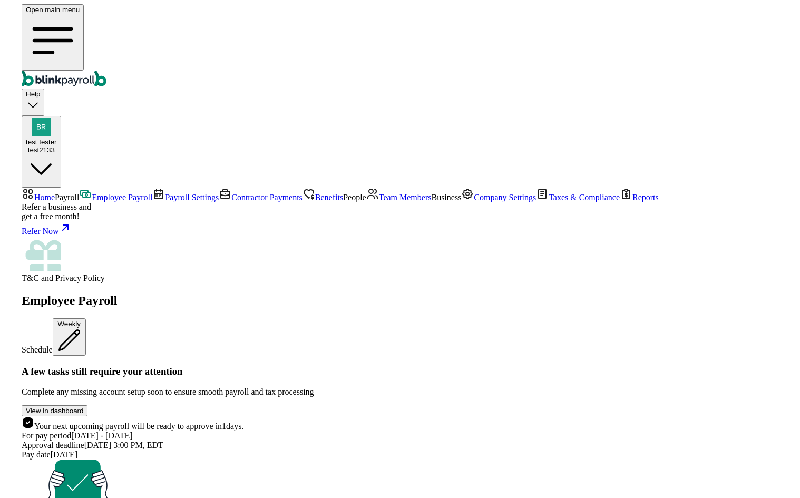
scroll to position [73, 0]
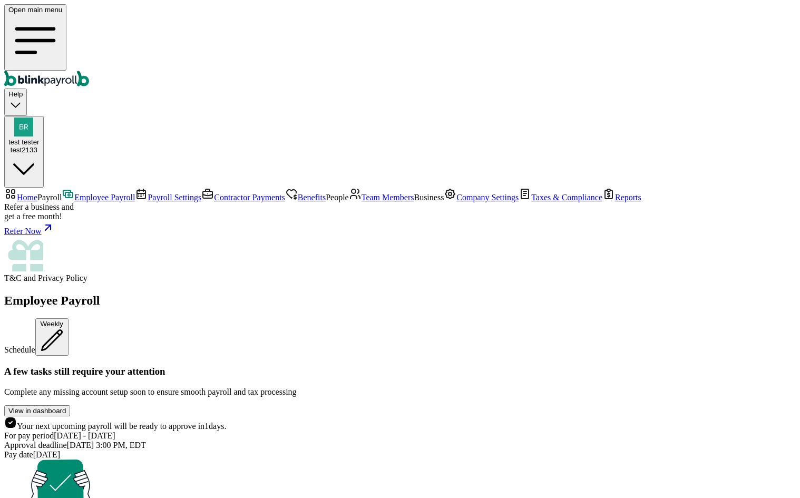
click at [362, 202] on span "Team Members" at bounding box center [388, 197] width 53 height 9
